Goal: Information Seeking & Learning: Learn about a topic

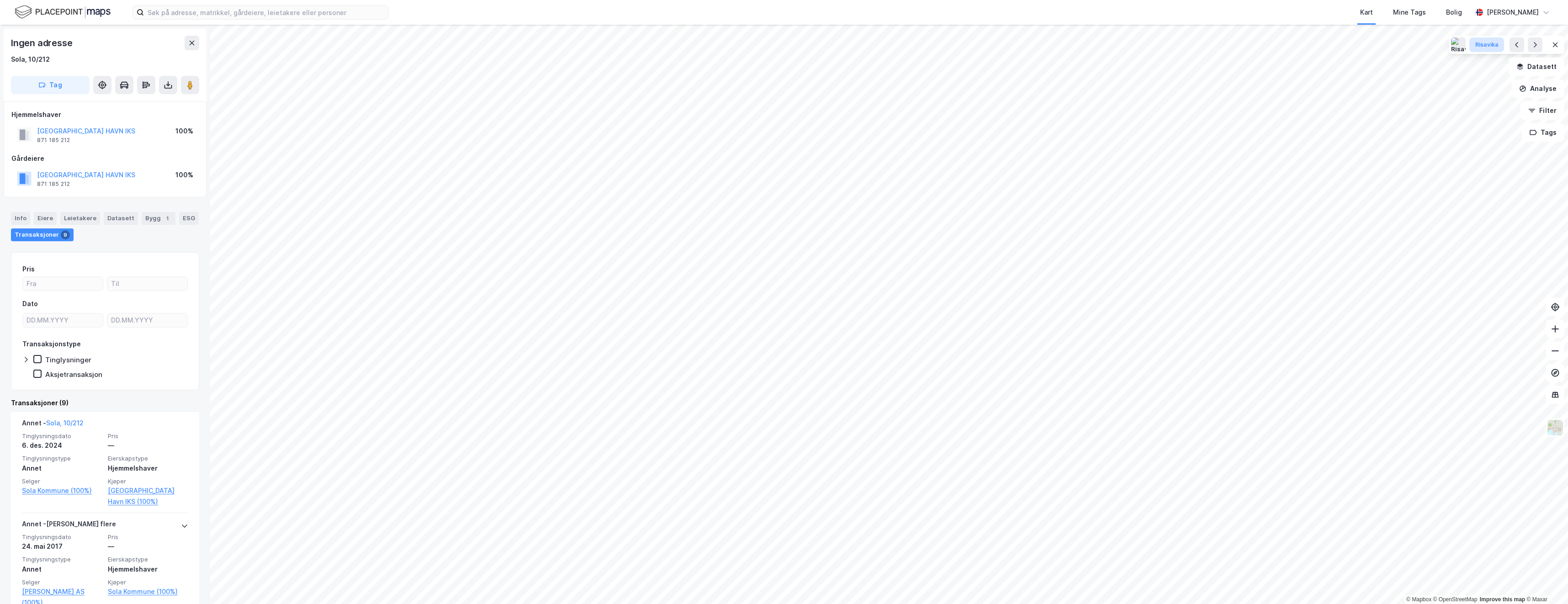
click at [1495, 48] on div "Risavika" at bounding box center [1486, 45] width 23 height 8
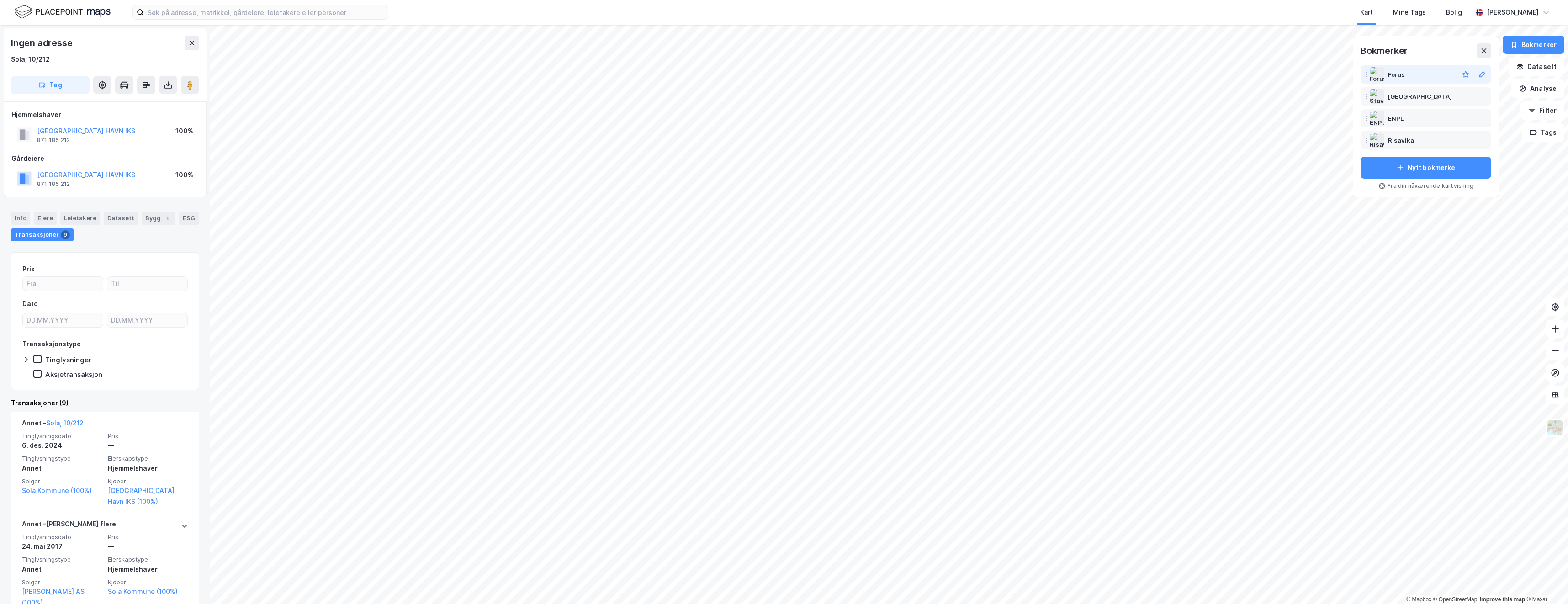
click at [1406, 77] on div "Forus" at bounding box center [1421, 74] width 67 height 11
